Goal: Answer question/provide support

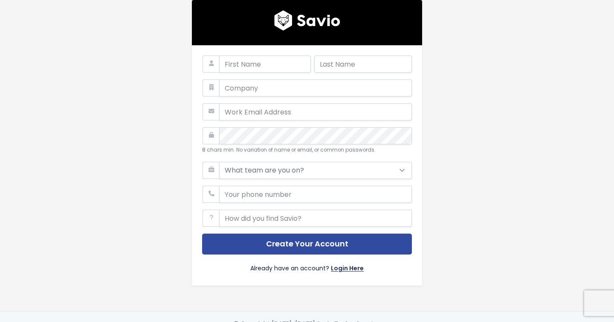
click at [349, 270] on link "Login Here" at bounding box center [347, 269] width 33 height 12
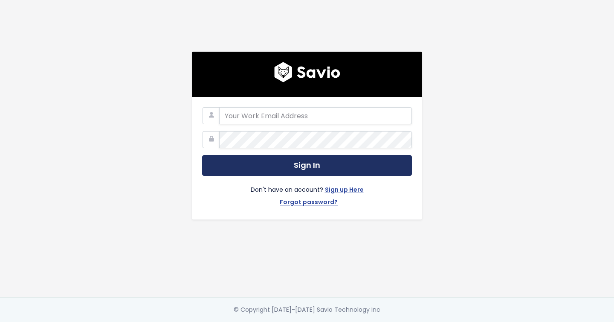
type input "[EMAIL_ADDRESS][DOMAIN_NAME]"
click at [307, 169] on button "Sign In" at bounding box center [307, 165] width 210 height 21
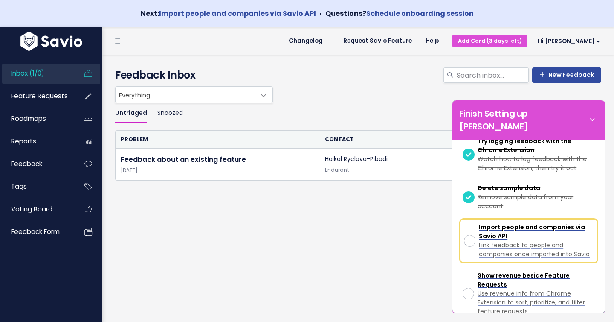
scroll to position [186, 0]
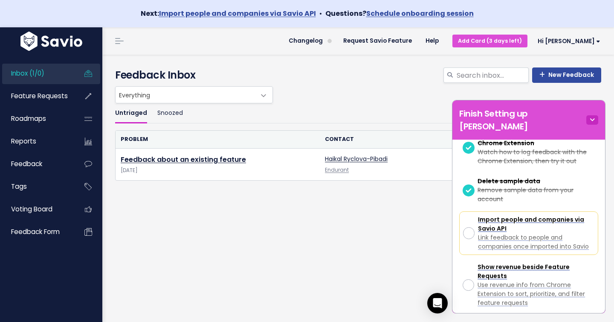
click at [589, 108] on div "Finish Setting up Savio" at bounding box center [529, 119] width 153 height 39
click at [591, 115] on icon at bounding box center [593, 119] width 12 height 9
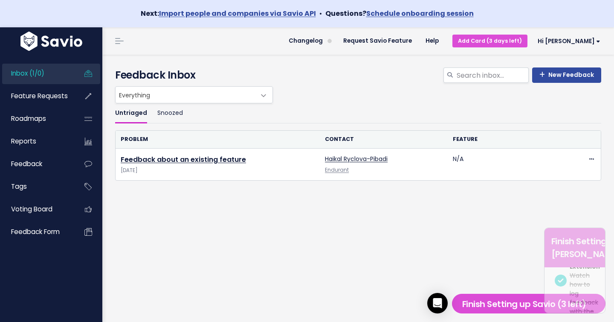
scroll to position [598, 0]
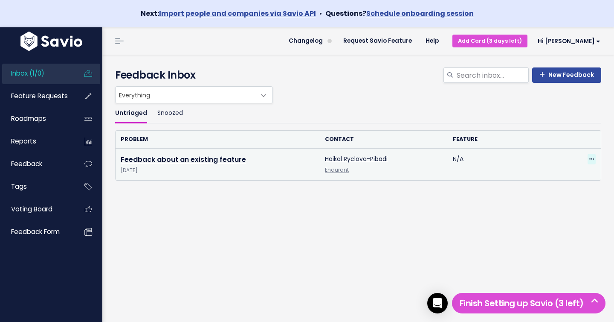
click at [591, 157] on icon at bounding box center [592, 160] width 5 height 6
click at [555, 203] on link "Delete" at bounding box center [557, 199] width 61 height 17
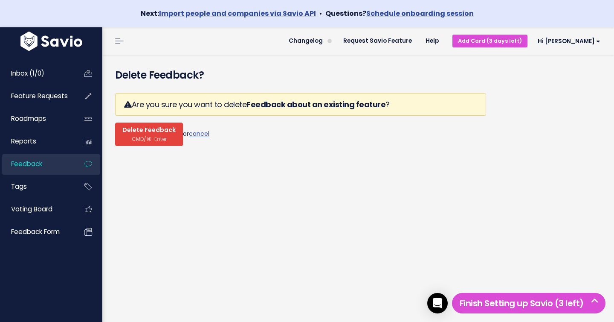
click at [161, 137] on span "CMD/⌘-Enter" at bounding box center [149, 139] width 35 height 6
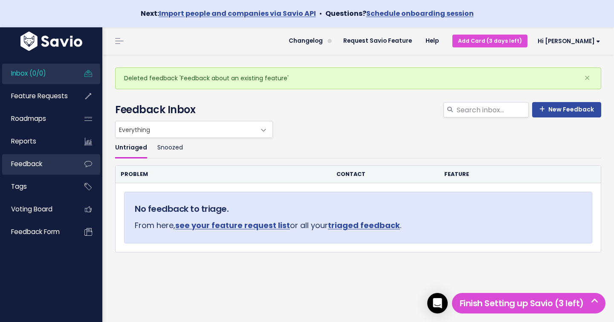
click at [29, 161] on span "Feedback" at bounding box center [26, 163] width 31 height 9
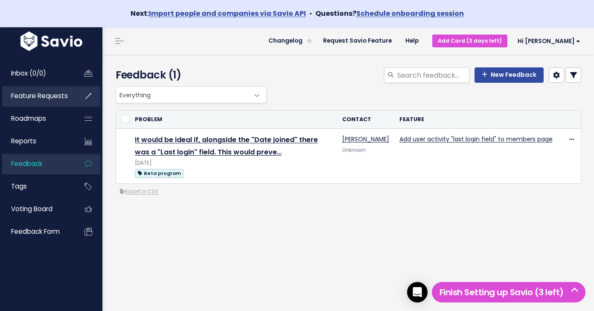
click at [39, 99] on span "Feature Requests" at bounding box center [39, 95] width 57 height 9
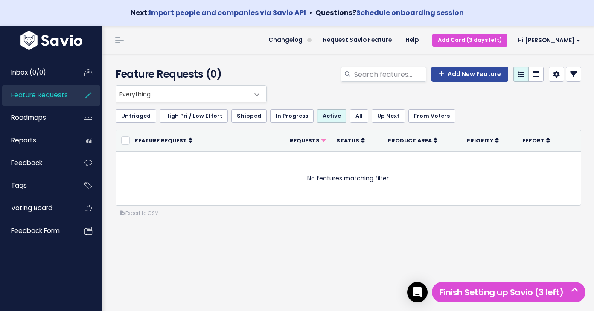
scroll to position [23, 0]
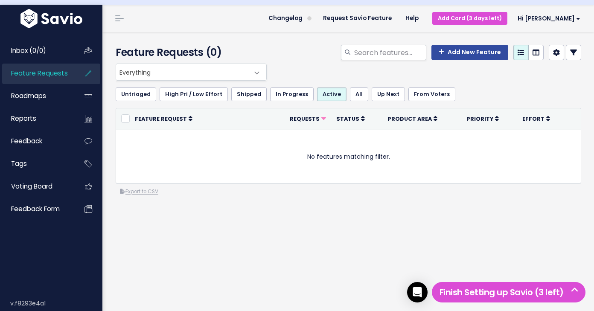
click at [244, 54] on h4 "Feature Requests (0)" at bounding box center [189, 52] width 147 height 15
click at [68, 150] on link "Feedback" at bounding box center [36, 141] width 69 height 20
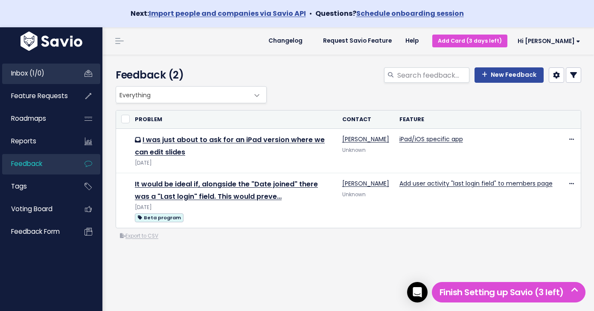
click at [82, 76] on icon at bounding box center [88, 74] width 15 height 20
click at [86, 76] on icon at bounding box center [88, 74] width 15 height 20
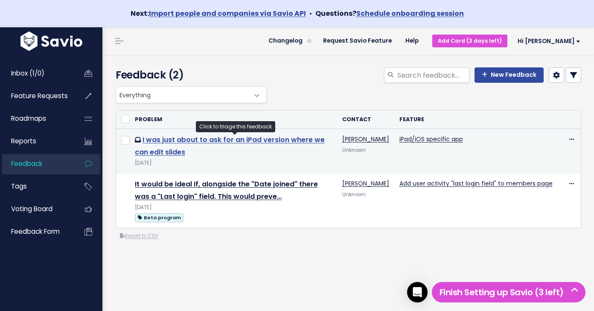
click at [209, 139] on link "I was just about to ask for an iPad version where we can edit slides" at bounding box center [230, 146] width 190 height 22
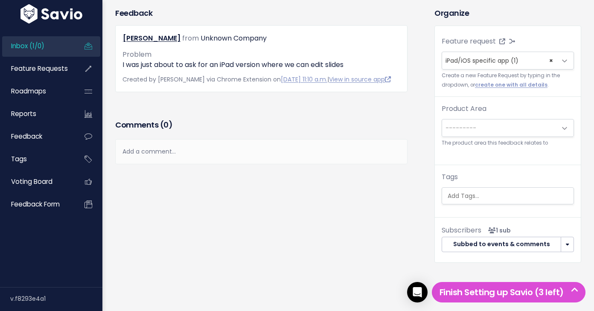
scroll to position [76, 0]
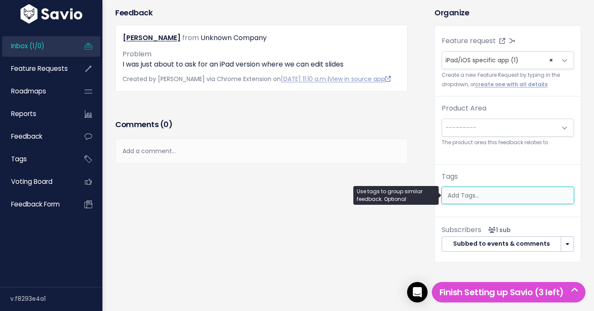
click at [492, 195] on input "search" at bounding box center [509, 195] width 131 height 9
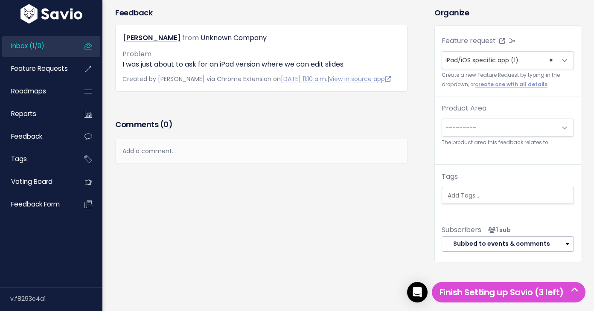
scroll to position [0, 2]
click at [500, 169] on div "Feature request --------- iPad/iOS specific app (1) × iPad/iOS specific app (1)…" at bounding box center [508, 123] width 146 height 195
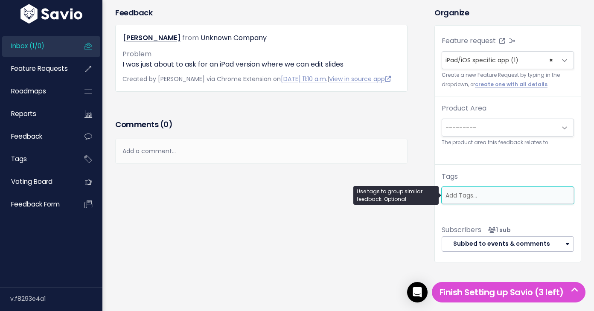
click at [497, 200] on ul at bounding box center [507, 195] width 131 height 16
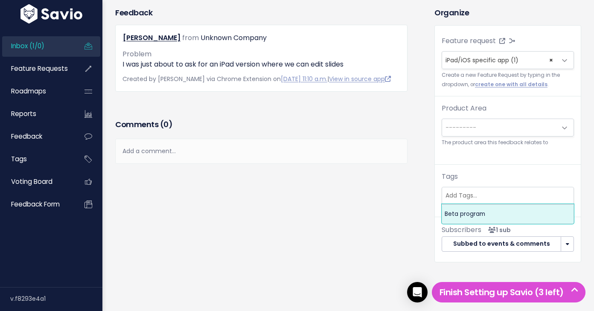
scroll to position [26, 0]
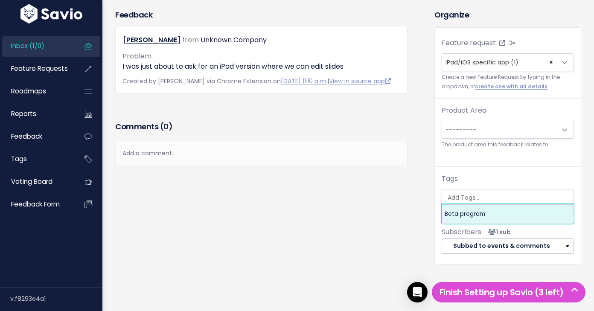
select select "13845"
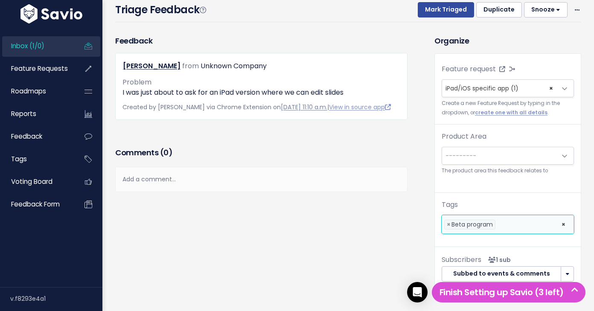
scroll to position [0, 0]
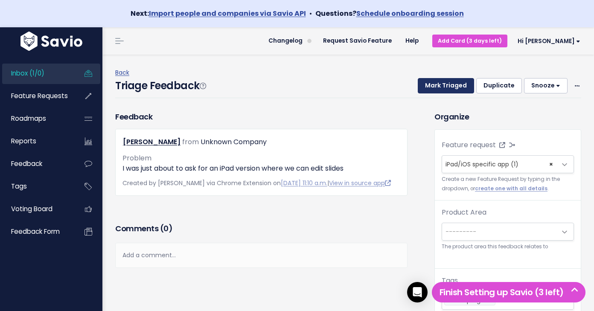
click at [448, 86] on button "Mark Triaged" at bounding box center [446, 85] width 56 height 15
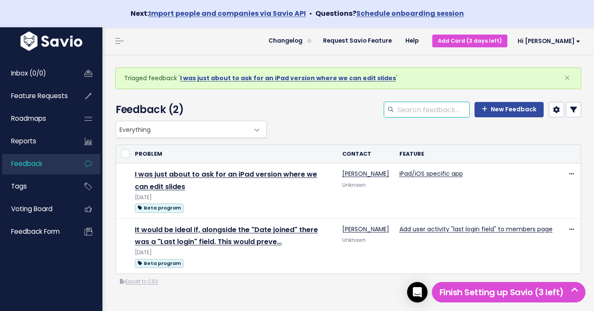
click at [404, 106] on input "search" at bounding box center [432, 109] width 73 height 15
type input "iPad"
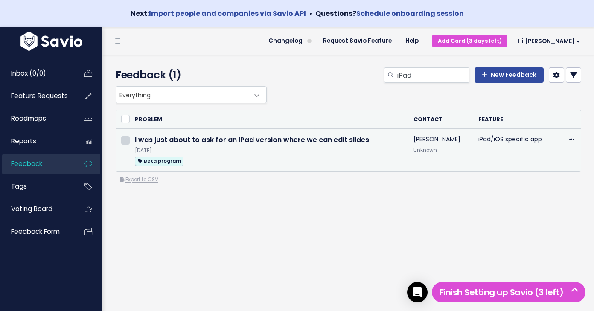
click at [122, 138] on input "checkbox" at bounding box center [125, 140] width 9 height 9
checkbox input "true"
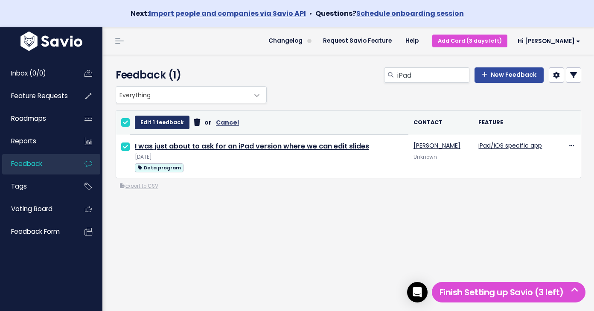
click at [145, 123] on button "Edit 1 feedback" at bounding box center [162, 123] width 55 height 14
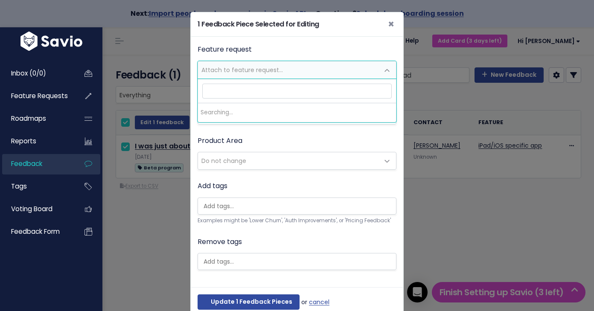
click at [302, 65] on span "Attach to feature request..." at bounding box center [288, 69] width 181 height 17
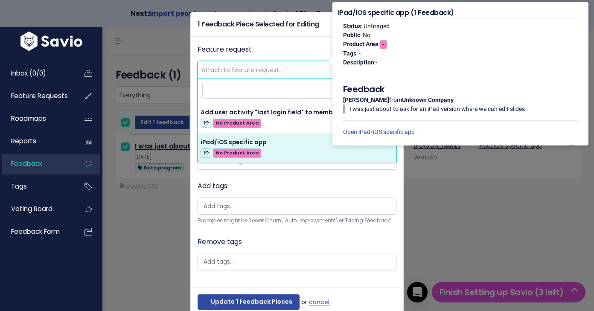
select select "64106"
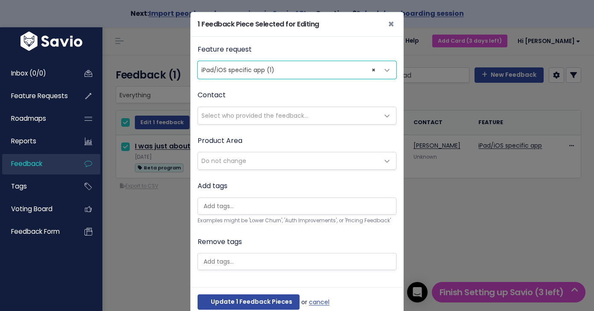
scroll to position [18, 0]
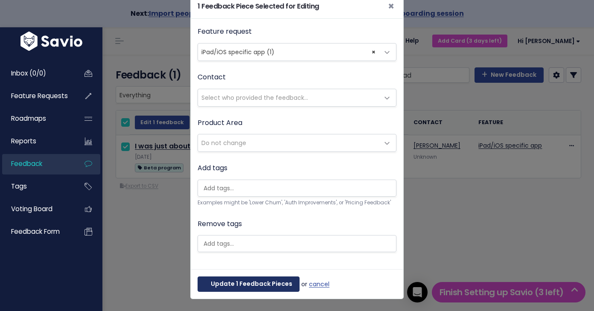
click at [282, 282] on button "Update 1 Feedback Pieces" at bounding box center [249, 283] width 102 height 15
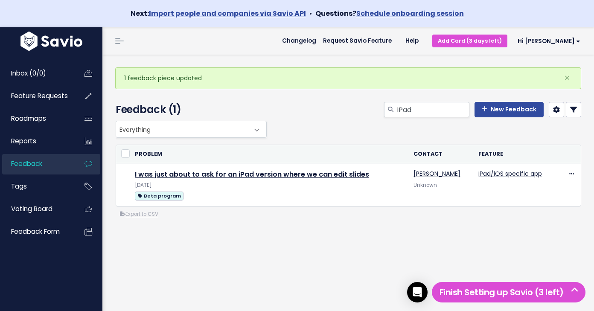
click at [454, 239] on div "Everything No Product Area Everything or Cancel Problem Contact" at bounding box center [348, 204] width 478 height 166
click at [50, 96] on span "Feature Requests" at bounding box center [39, 95] width 57 height 9
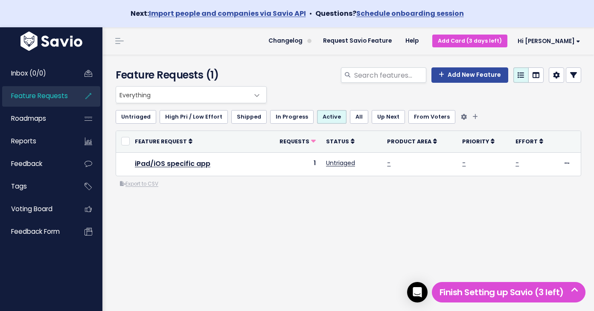
click at [248, 118] on link "Shipped" at bounding box center [248, 117] width 35 height 14
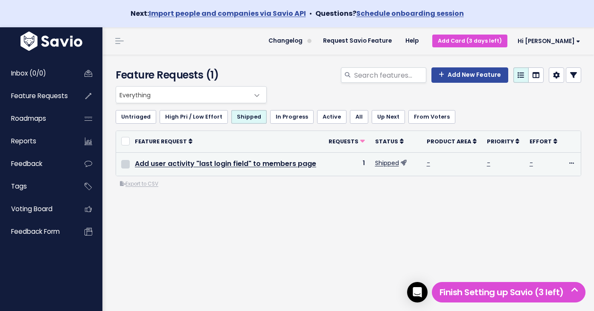
click at [126, 163] on input "checkbox" at bounding box center [125, 164] width 9 height 9
checkbox input "true"
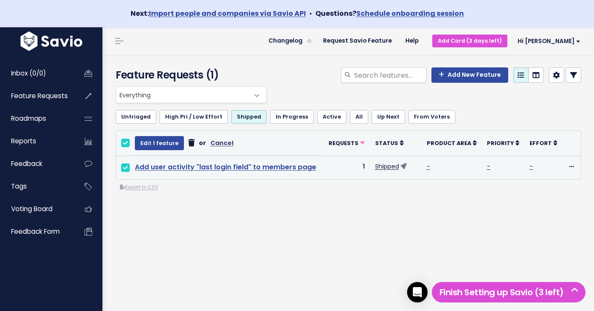
click at [173, 167] on link "Add user activity "last login field" to members page" at bounding box center [225, 167] width 181 height 10
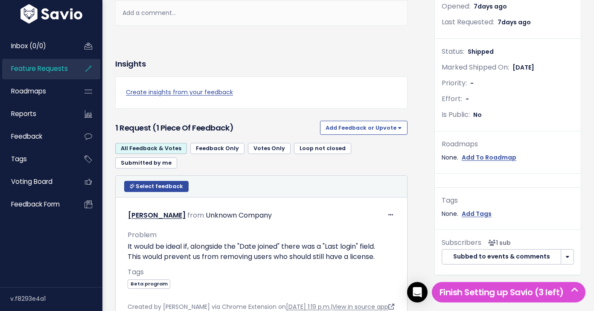
scroll to position [255, 0]
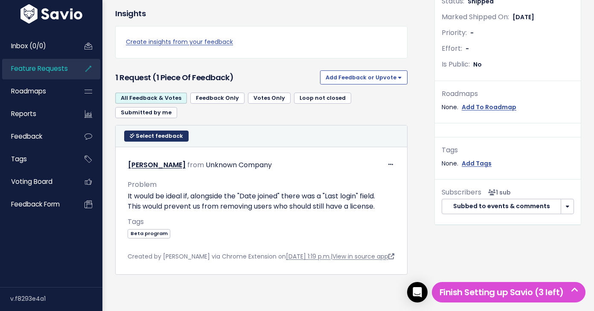
click at [131, 131] on button "Select feedback" at bounding box center [156, 136] width 64 height 11
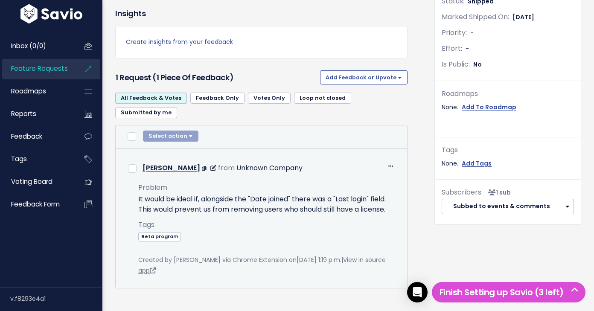
click at [132, 161] on div "Edit Return to Inbox Delete Lyndon Jones from Unknown Company" at bounding box center [261, 168] width 280 height 14
click at [132, 164] on input "checkbox" at bounding box center [132, 168] width 9 height 9
checkbox input "true"
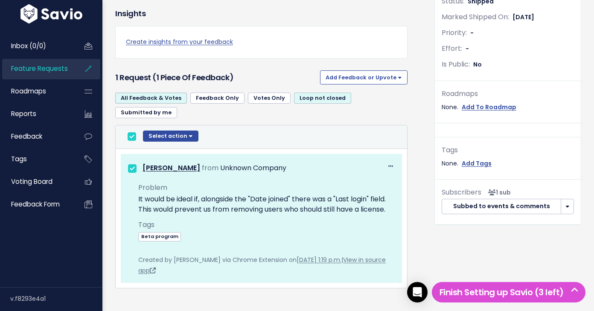
scroll to position [258, 0]
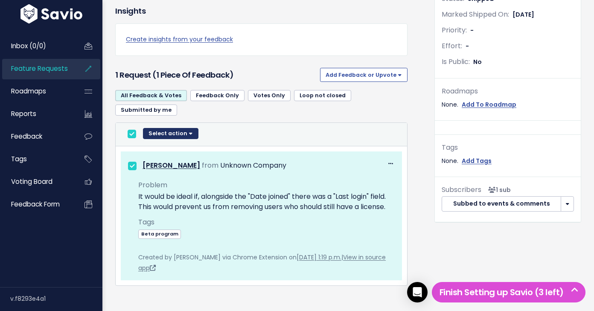
click at [157, 128] on button "Select action" at bounding box center [170, 133] width 55 height 11
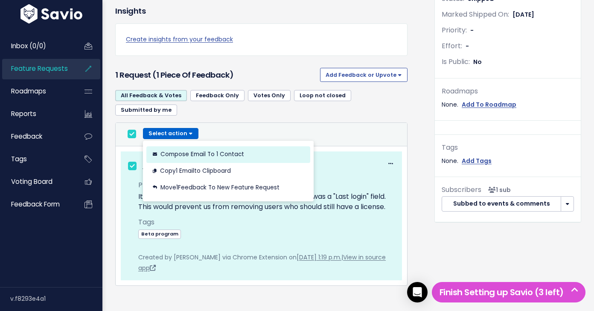
click at [186, 146] on button "Compose Email to 1 Contact" at bounding box center [228, 154] width 164 height 17
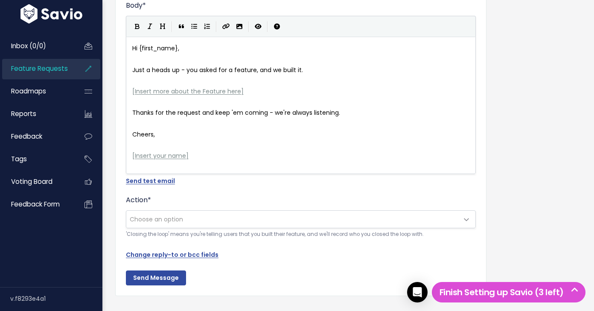
scroll to position [175, 0]
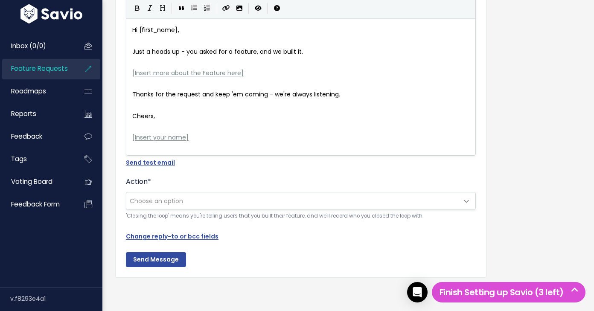
click at [201, 195] on span "Choose an option" at bounding box center [292, 200] width 332 height 17
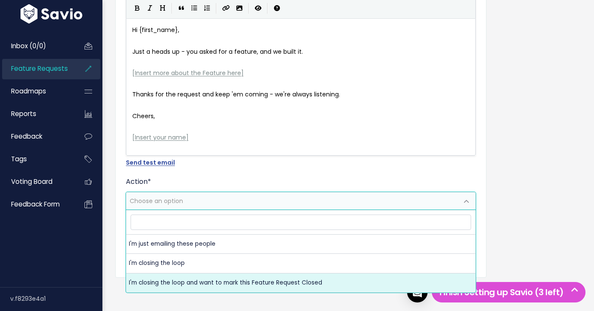
select select "ACTION_CLOSE_LOOP_AND_MARK_FR_NOTIFIED"
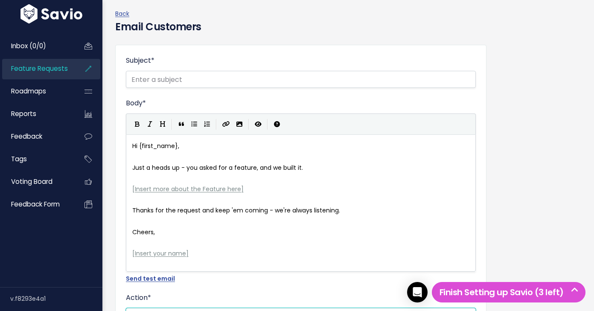
scroll to position [0, 0]
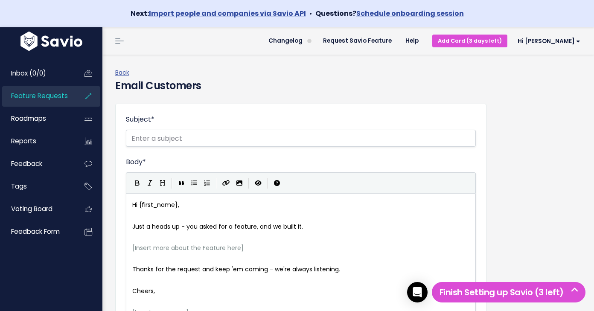
click at [340, 187] on div "| | | |" at bounding box center [301, 182] width 350 height 21
drag, startPoint x: 494, startPoint y: 92, endPoint x: 509, endPoint y: 90, distance: 15.1
click at [494, 92] on h4 "Email Customers" at bounding box center [348, 85] width 466 height 15
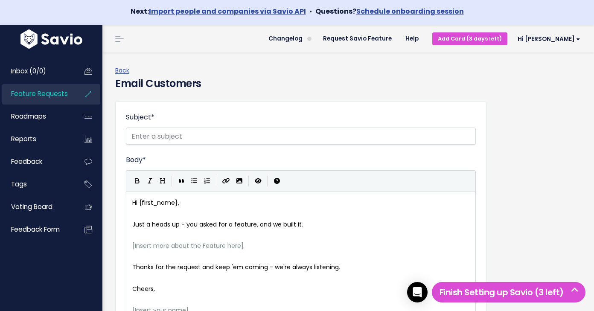
scroll to position [3, 0]
click at [593, 43] on header "Changelog Request Savio Feature Help Add Card (3 days left) Hi Sofie Vault Sett…" at bounding box center [348, 38] width 492 height 27
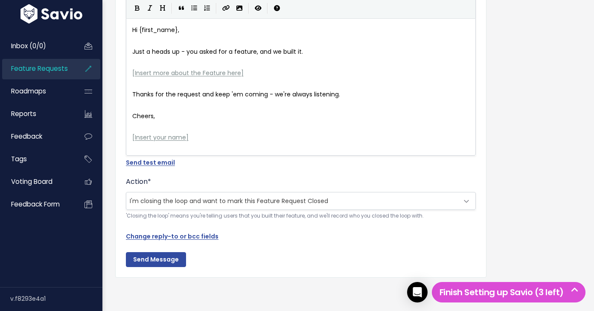
scroll to position [0, 0]
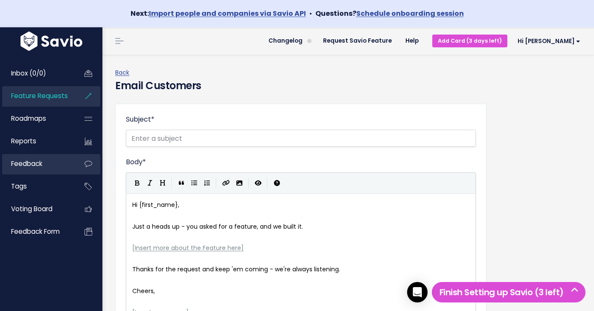
click at [65, 167] on link "Feedback" at bounding box center [36, 164] width 69 height 20
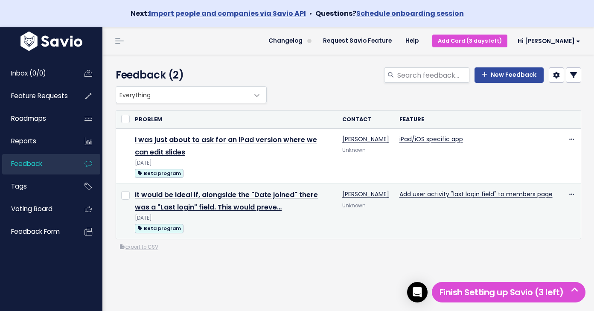
click at [410, 223] on td "Add user activity "last login field" to members page" at bounding box center [475, 211] width 163 height 55
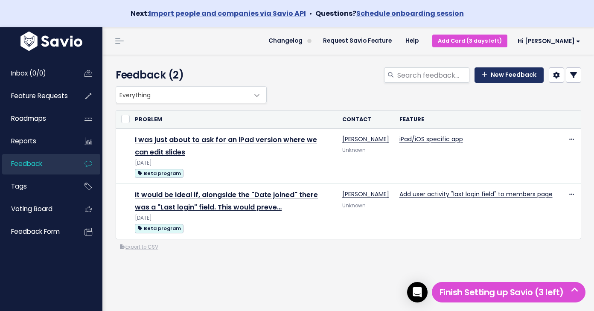
click at [524, 75] on link "New Feedback" at bounding box center [508, 74] width 69 height 15
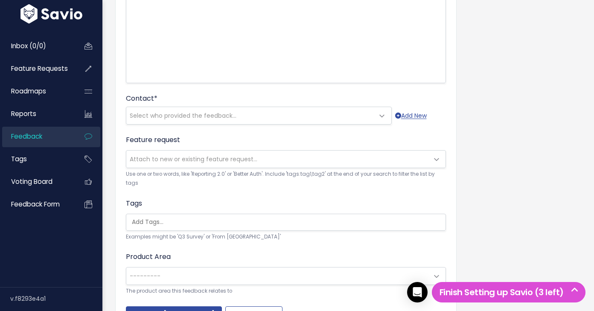
scroll to position [195, 0]
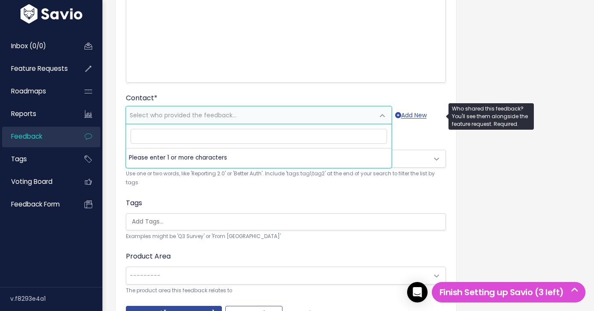
click at [229, 113] on span "Select who provided the feedback..." at bounding box center [183, 115] width 107 height 9
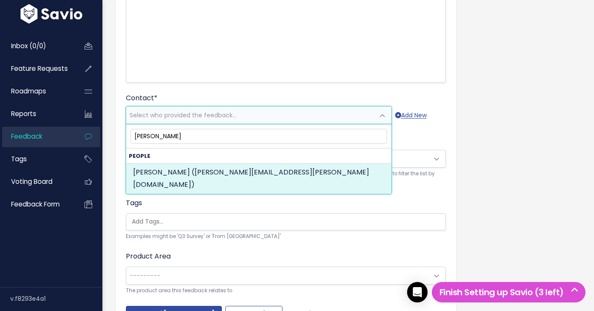
type input "[PERSON_NAME]"
select select "92318101"
